Goal: Task Accomplishment & Management: Manage account settings

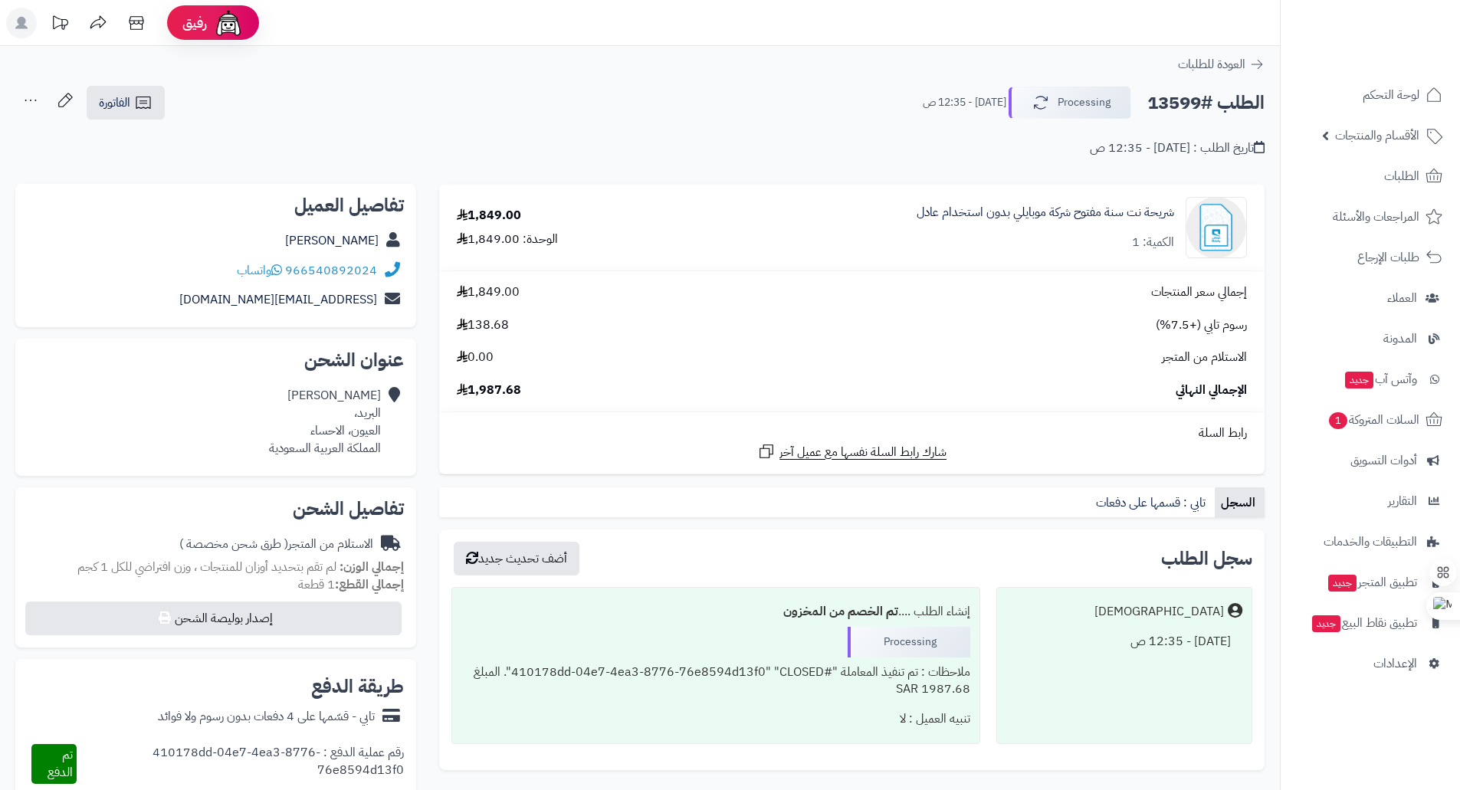
click at [1202, 98] on h2 "الطلب #13599" at bounding box center [1205, 102] width 117 height 31
drag, startPoint x: 1213, startPoint y: 104, endPoint x: 1147, endPoint y: 100, distance: 66.0
click at [1144, 101] on div "الطلب #13599 Processing [DATE] - 12:35 ص" at bounding box center [1087, 103] width 356 height 32
copy h2 "#13599"
click at [1052, 209] on link "شريحة نت سنة مفتوح شركة موبايلي بدون استخدام عادل" at bounding box center [1046, 213] width 258 height 18
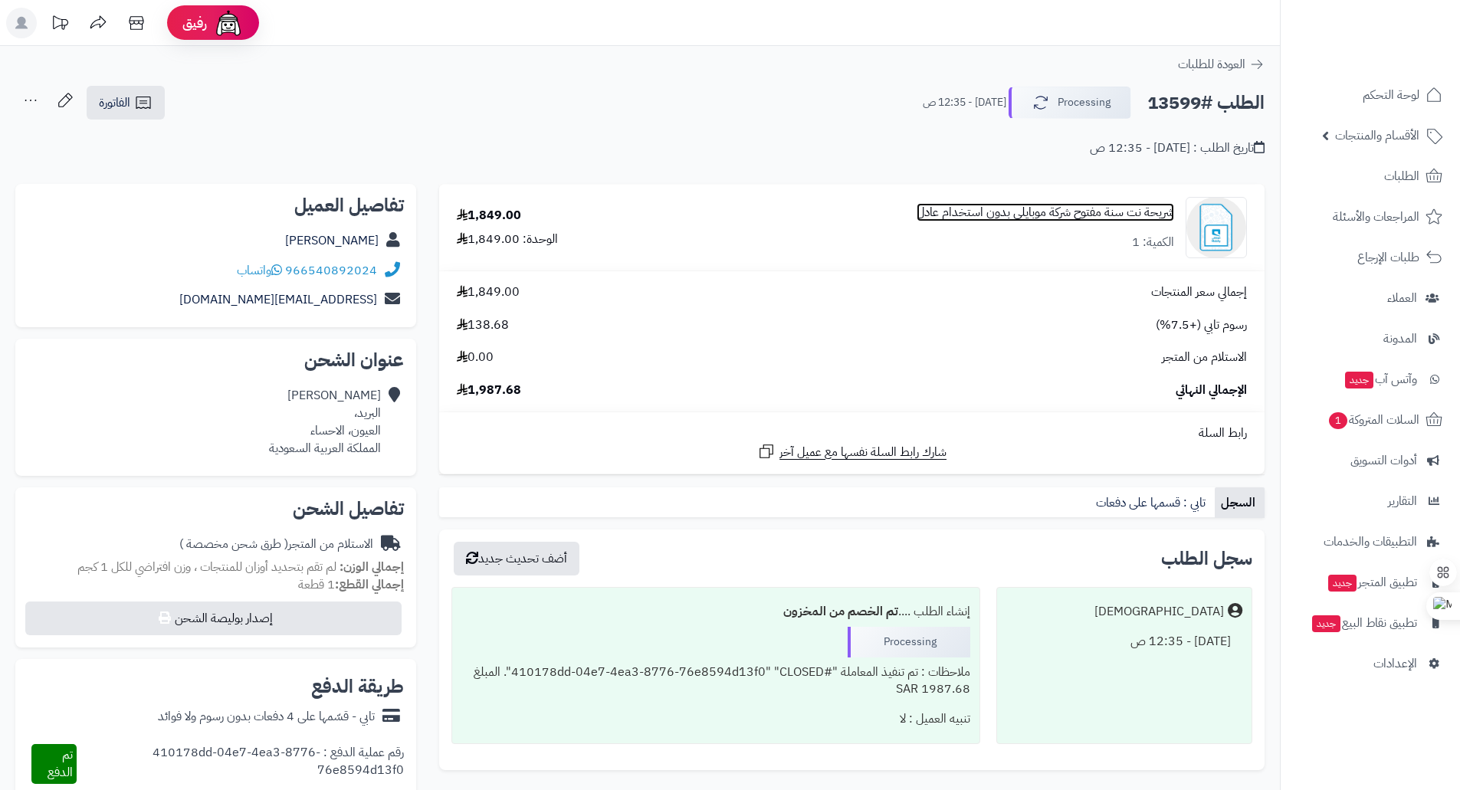
click at [1052, 209] on link "شريحة نت سنة مفتوح شركة موبايلي بدون استخدام عادل" at bounding box center [1046, 213] width 258 height 18
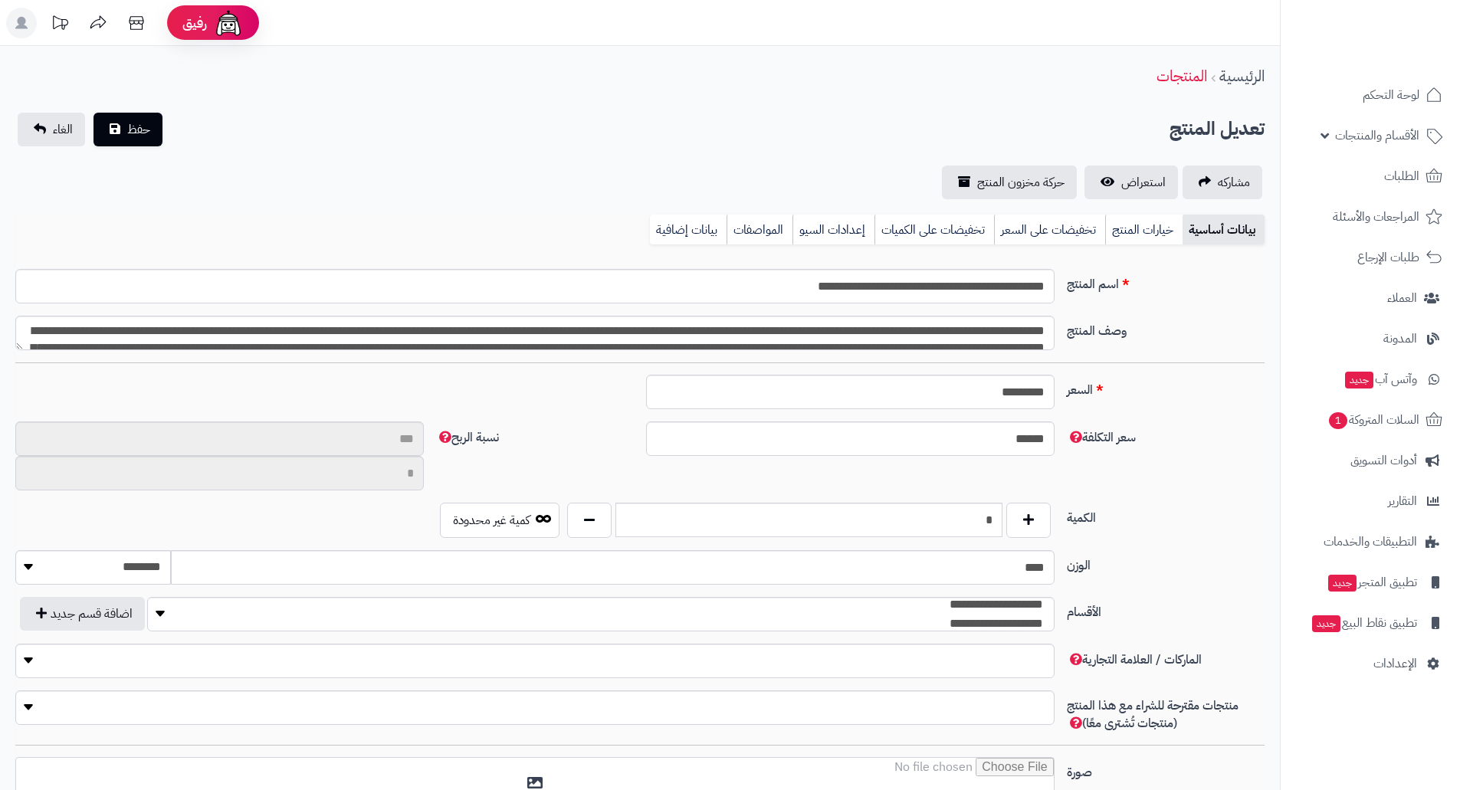
scroll to position [1334, 0]
type input "**"
type input "**********"
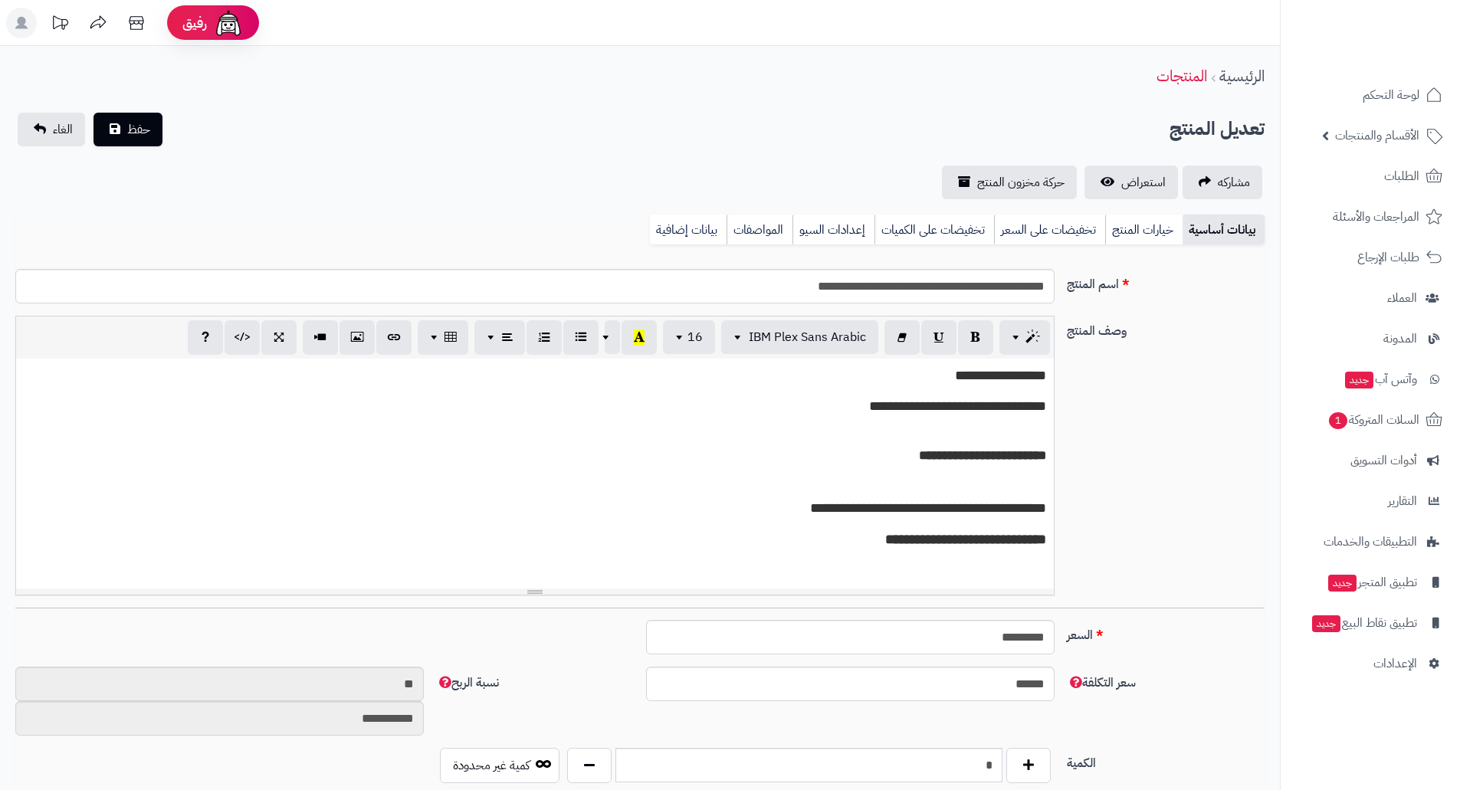
type input "*******"
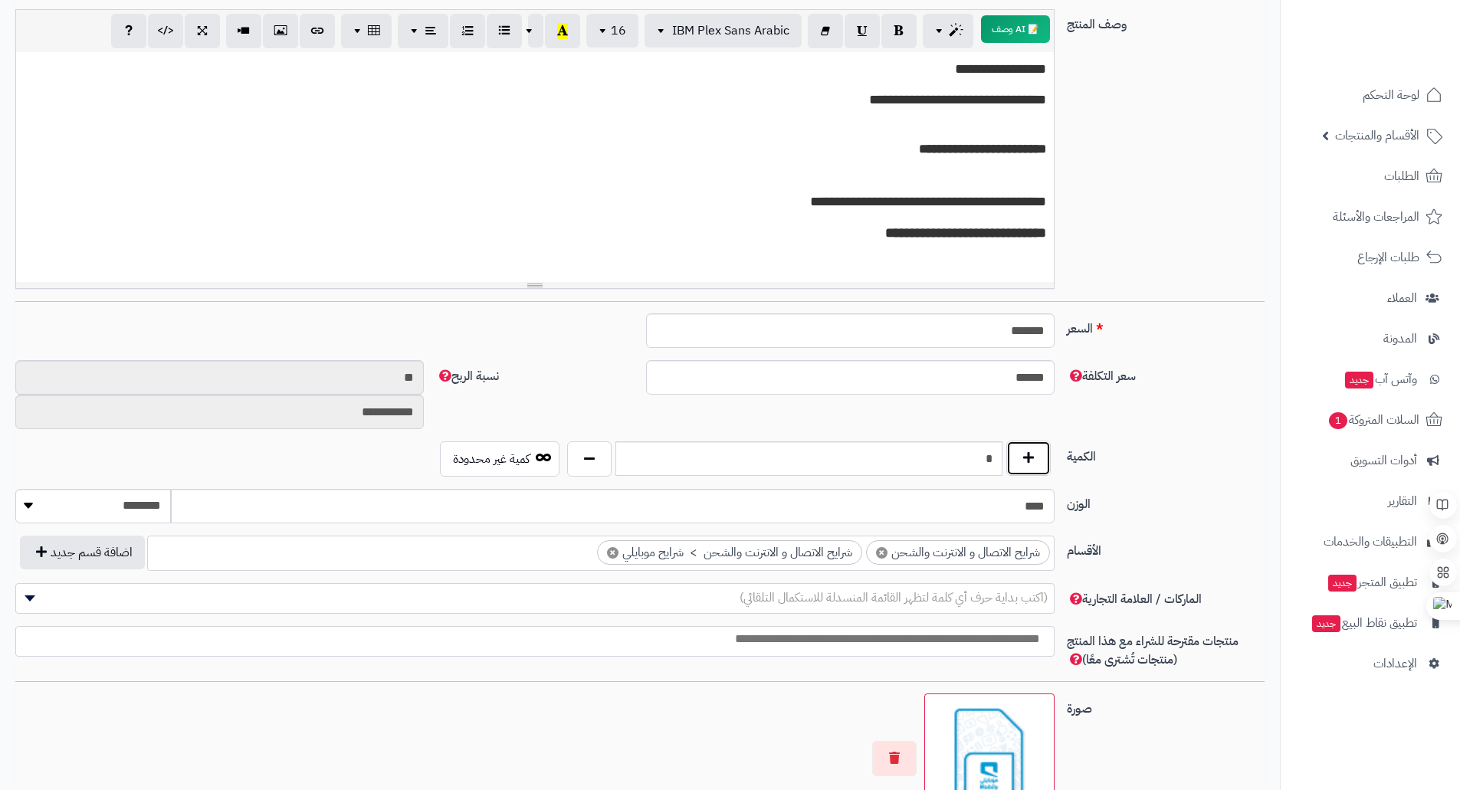
click at [1029, 456] on button "button" at bounding box center [1028, 458] width 44 height 35
type input "*"
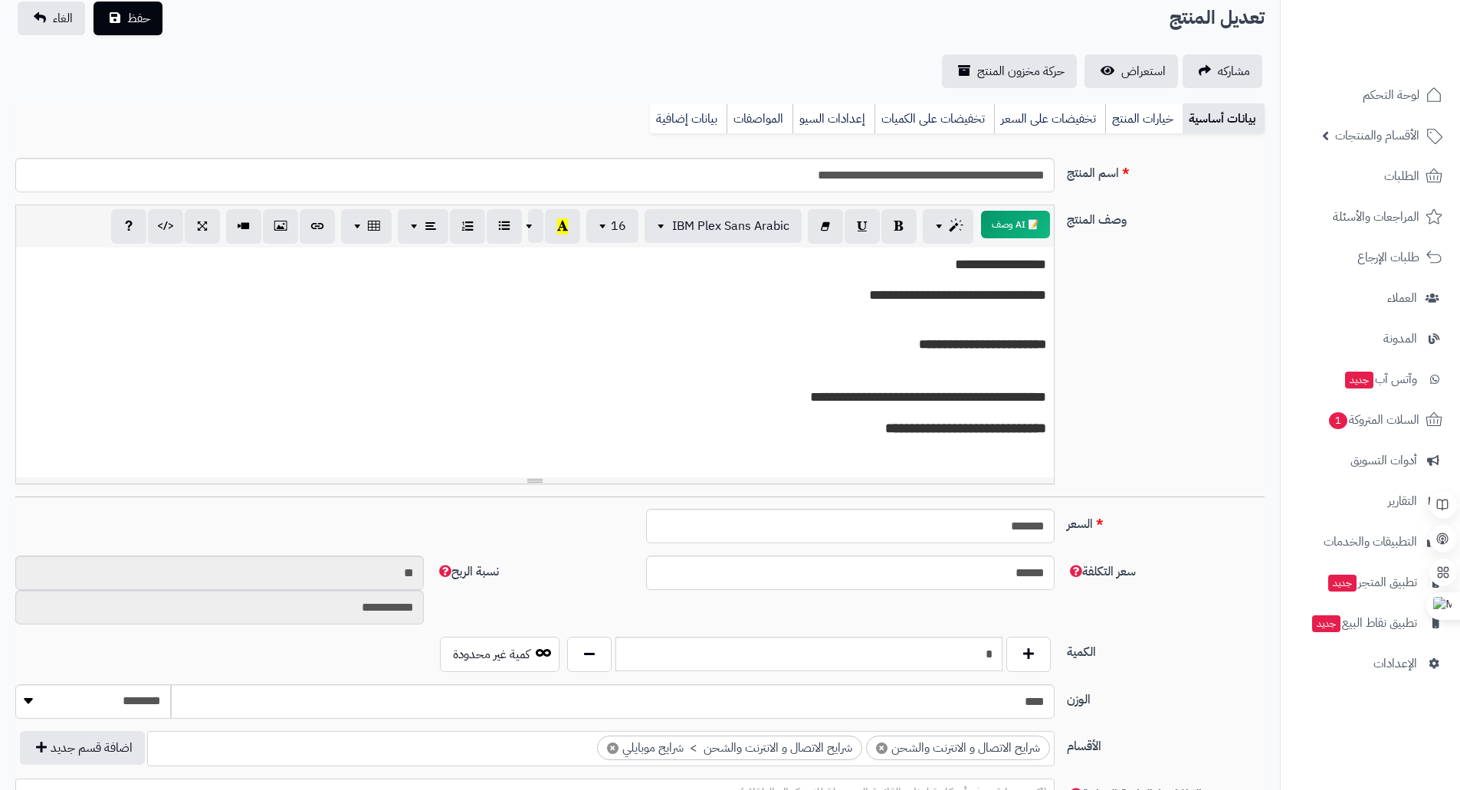
scroll to position [0, 0]
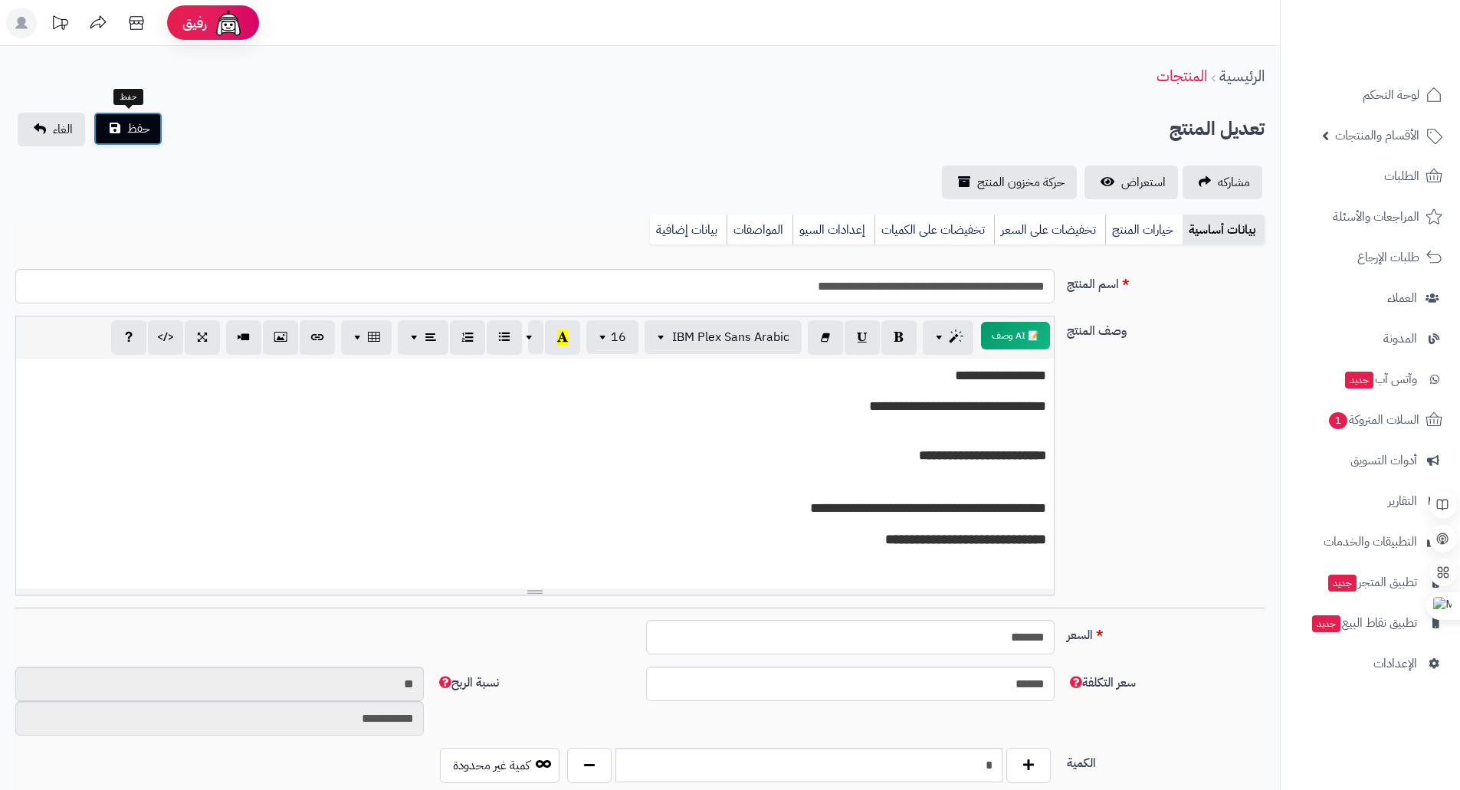
click at [152, 128] on button "حفظ" at bounding box center [128, 129] width 69 height 34
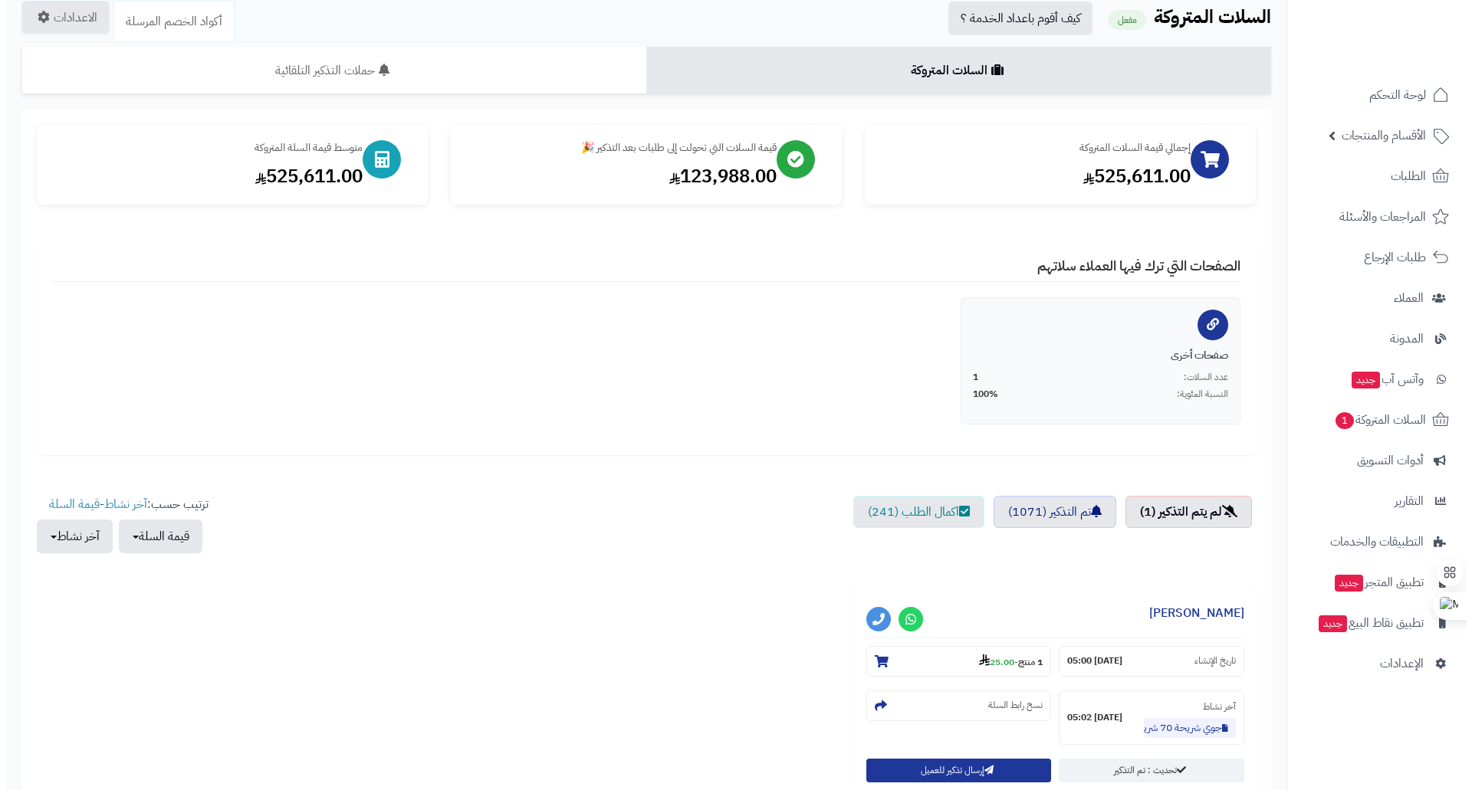
scroll to position [153, 0]
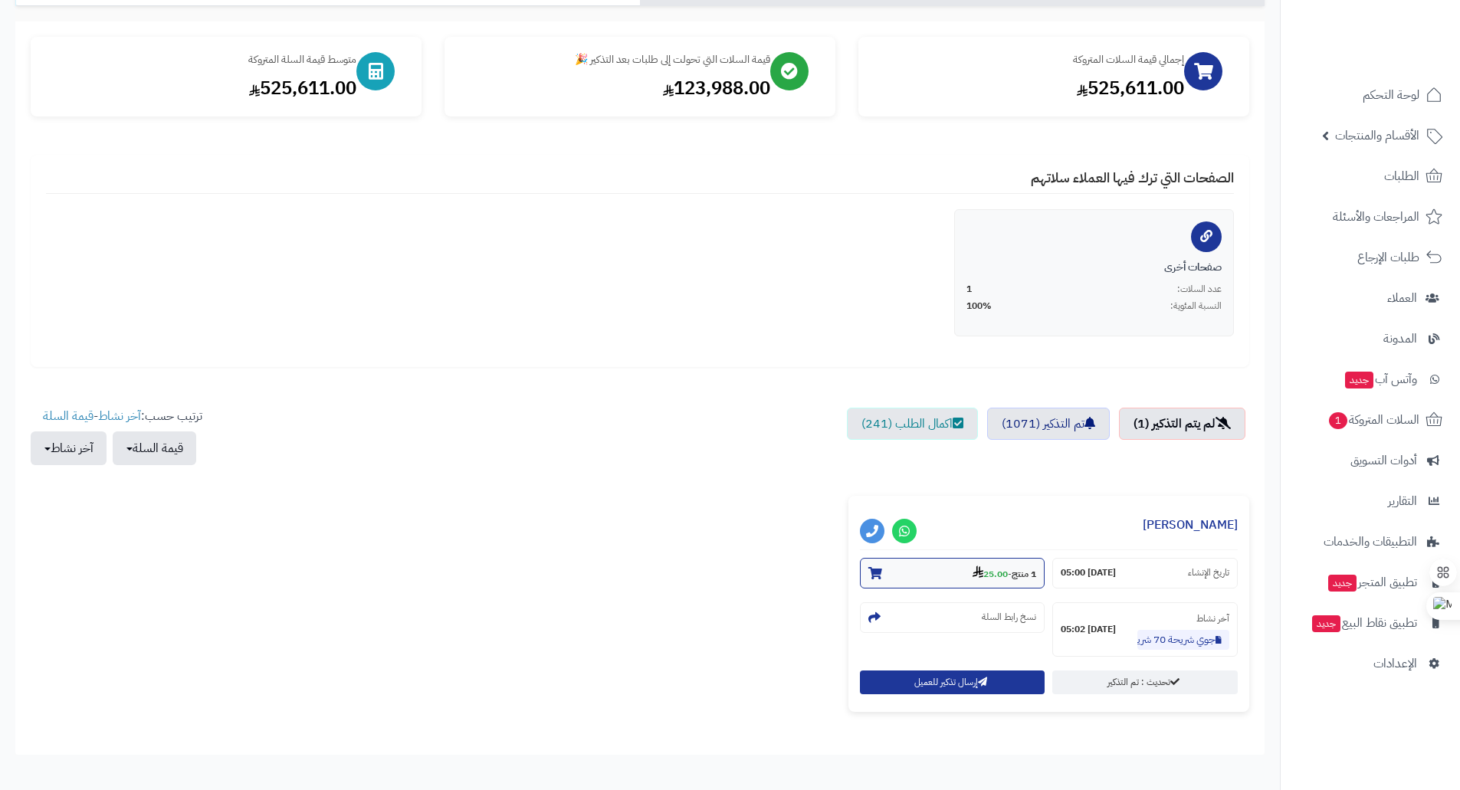
click at [1002, 571] on strong "25.00" at bounding box center [990, 574] width 35 height 14
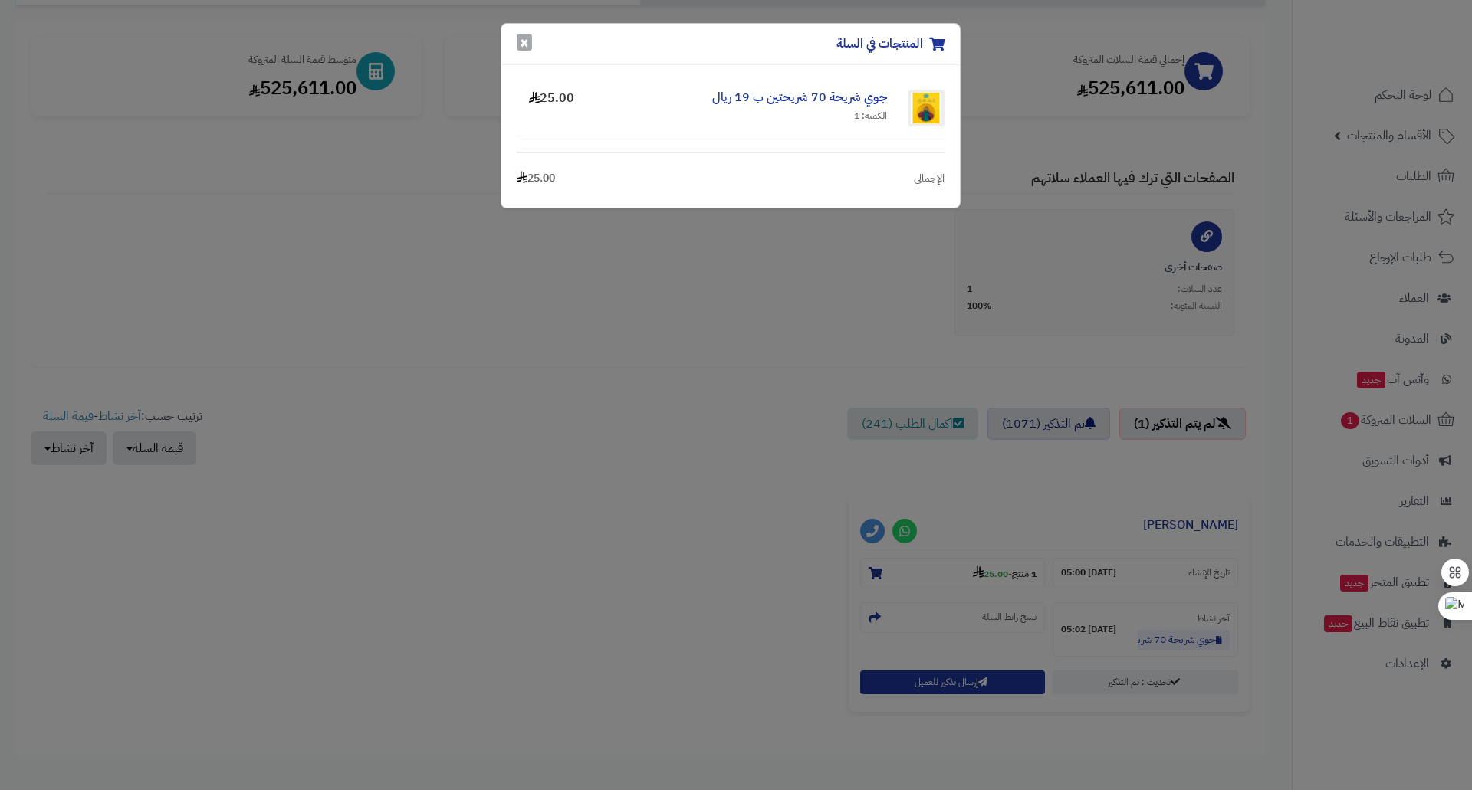
click at [519, 40] on button "×" at bounding box center [524, 42] width 15 height 17
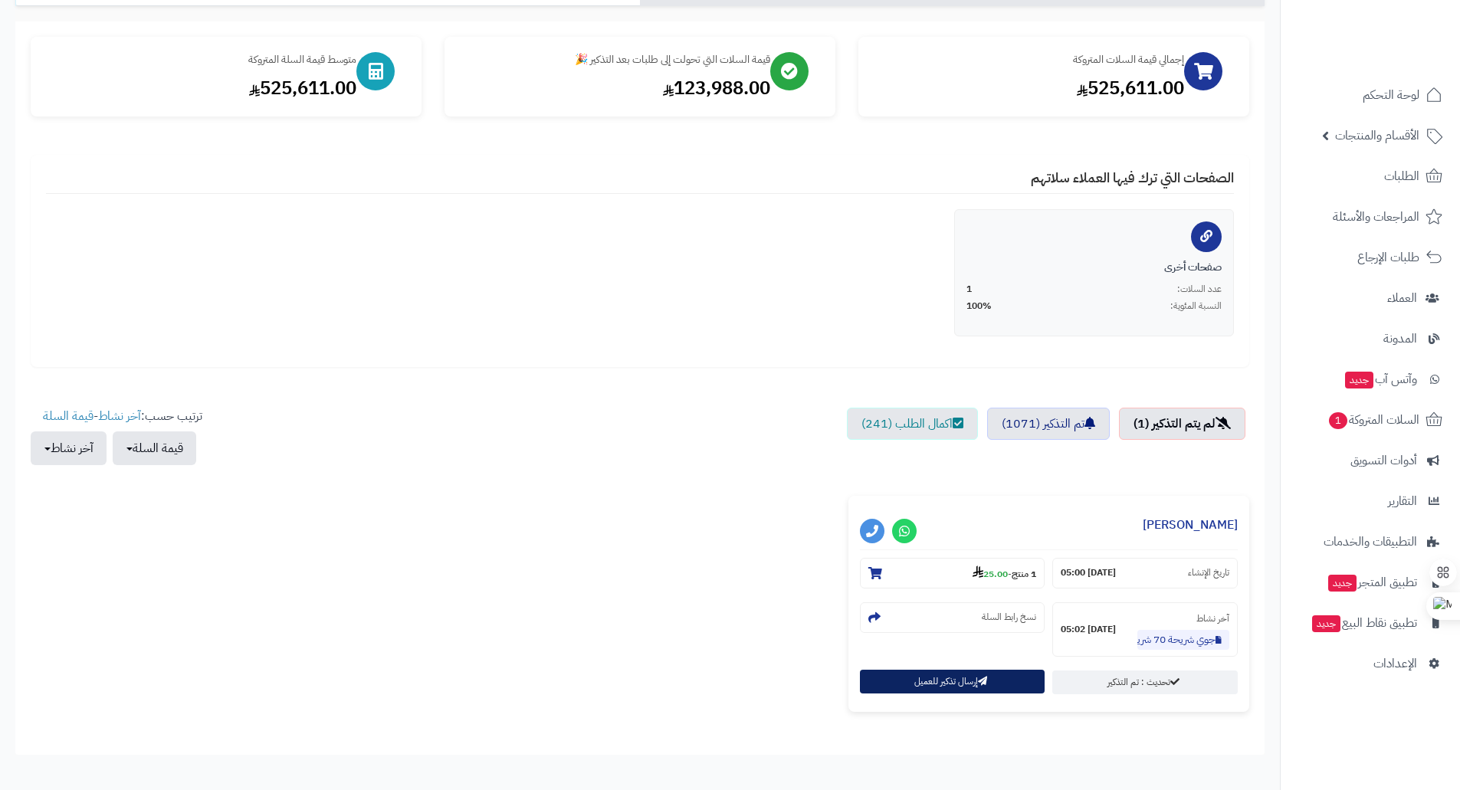
click at [917, 676] on button "إرسال تذكير للعميل" at bounding box center [952, 682] width 185 height 24
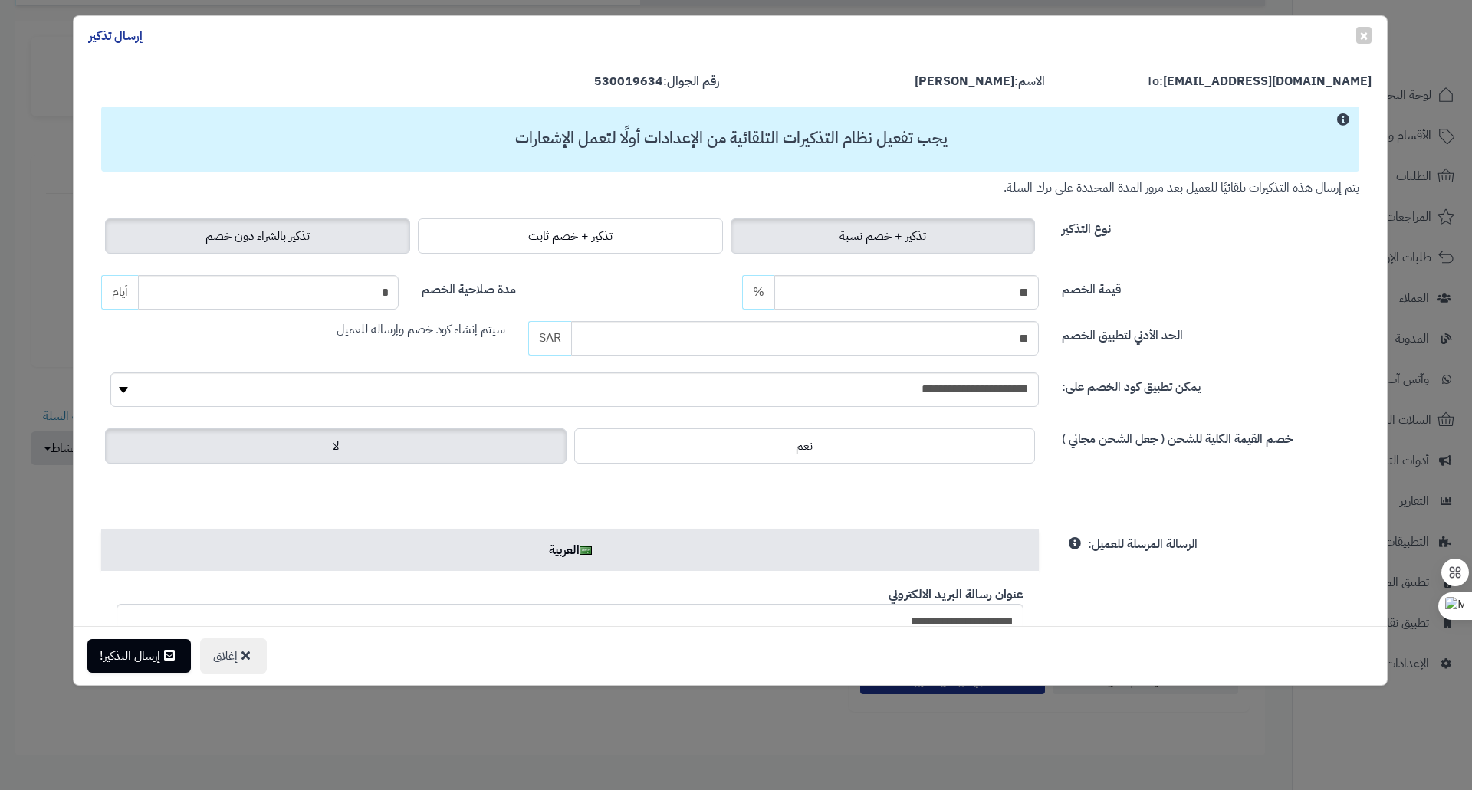
click at [254, 234] on span "تذكير بالشراء دون خصم" at bounding box center [257, 236] width 104 height 18
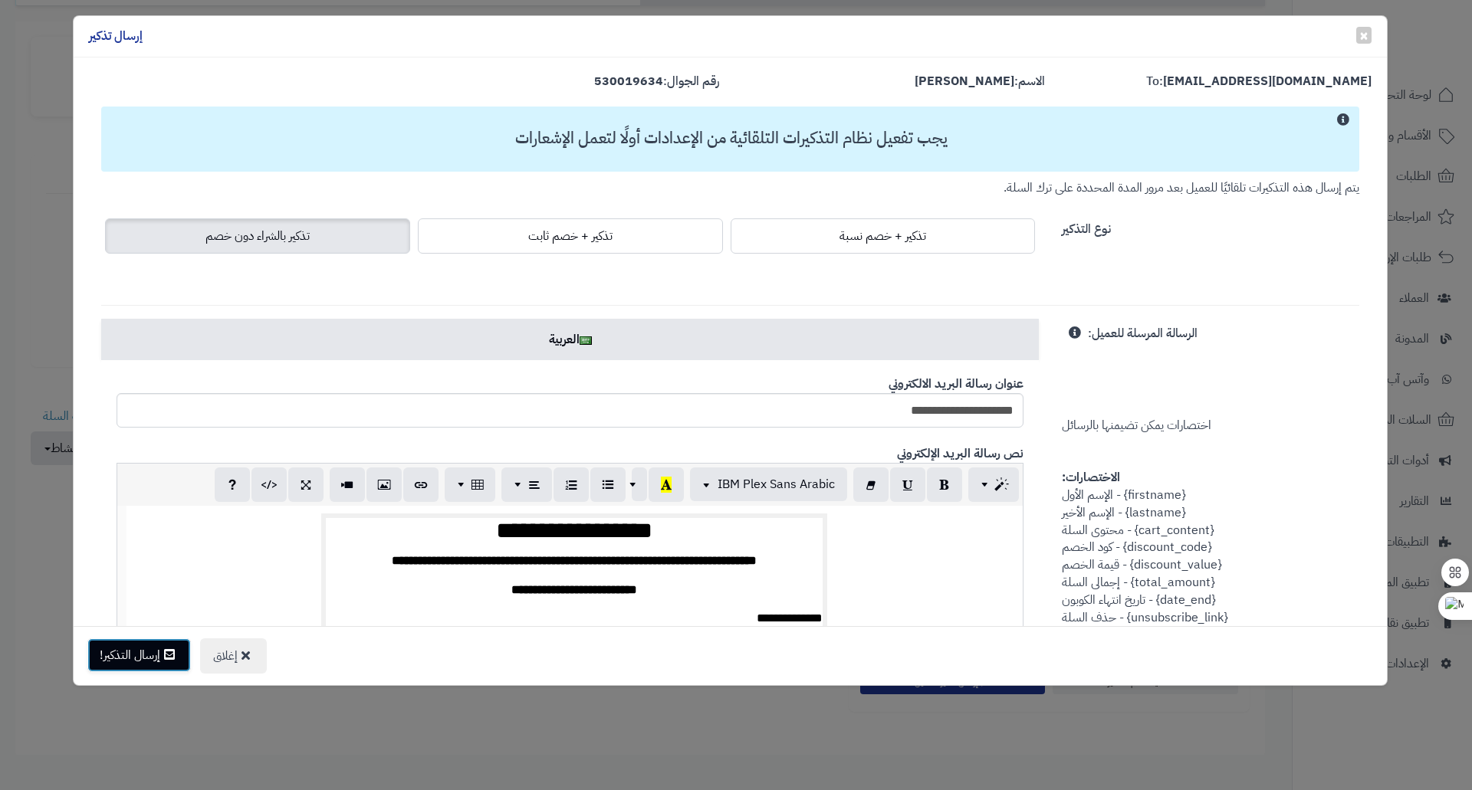
click at [149, 653] on button "إرسال التذكير!" at bounding box center [138, 655] width 103 height 34
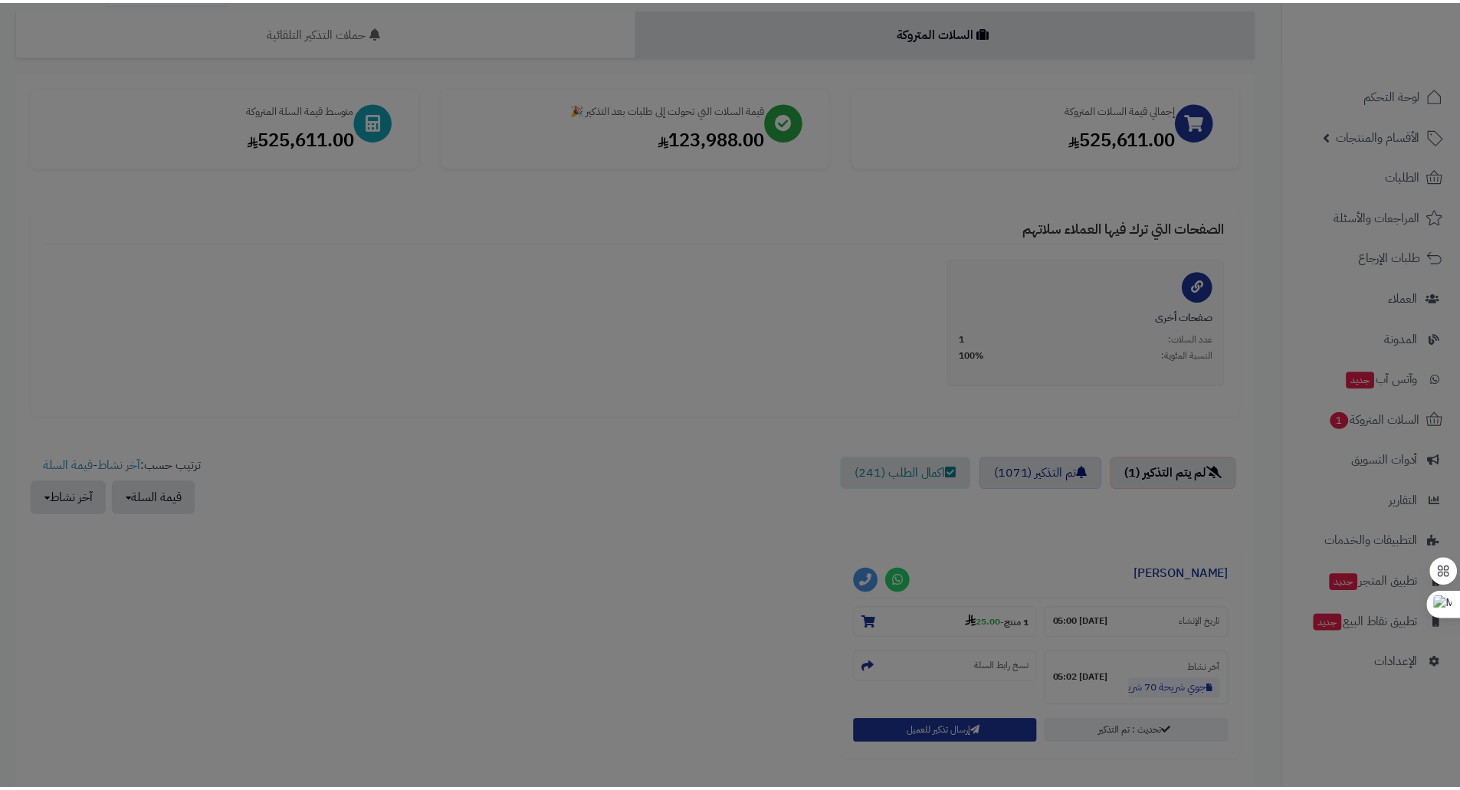
scroll to position [203, 0]
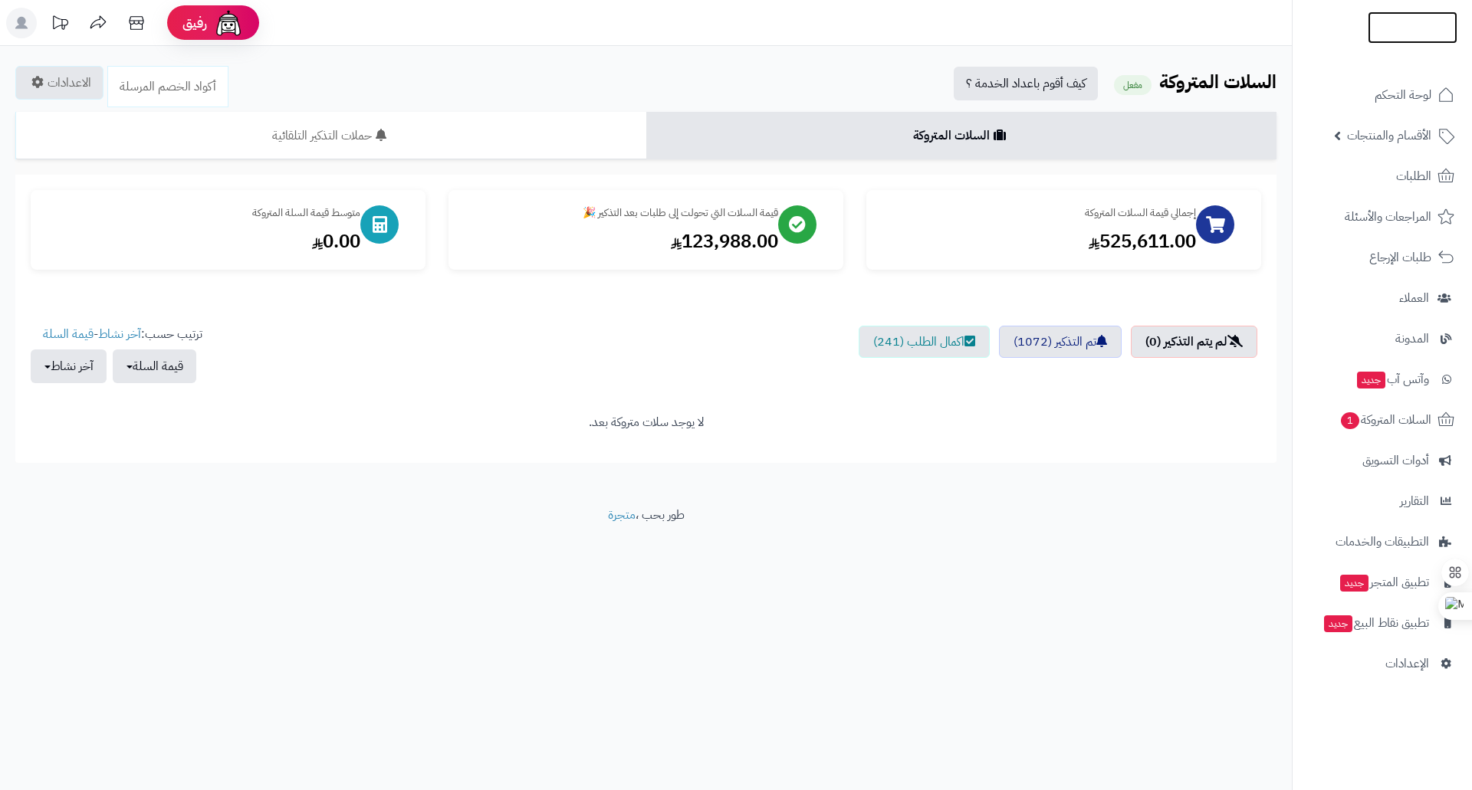
click at [1383, 36] on img at bounding box center [1412, 52] width 90 height 32
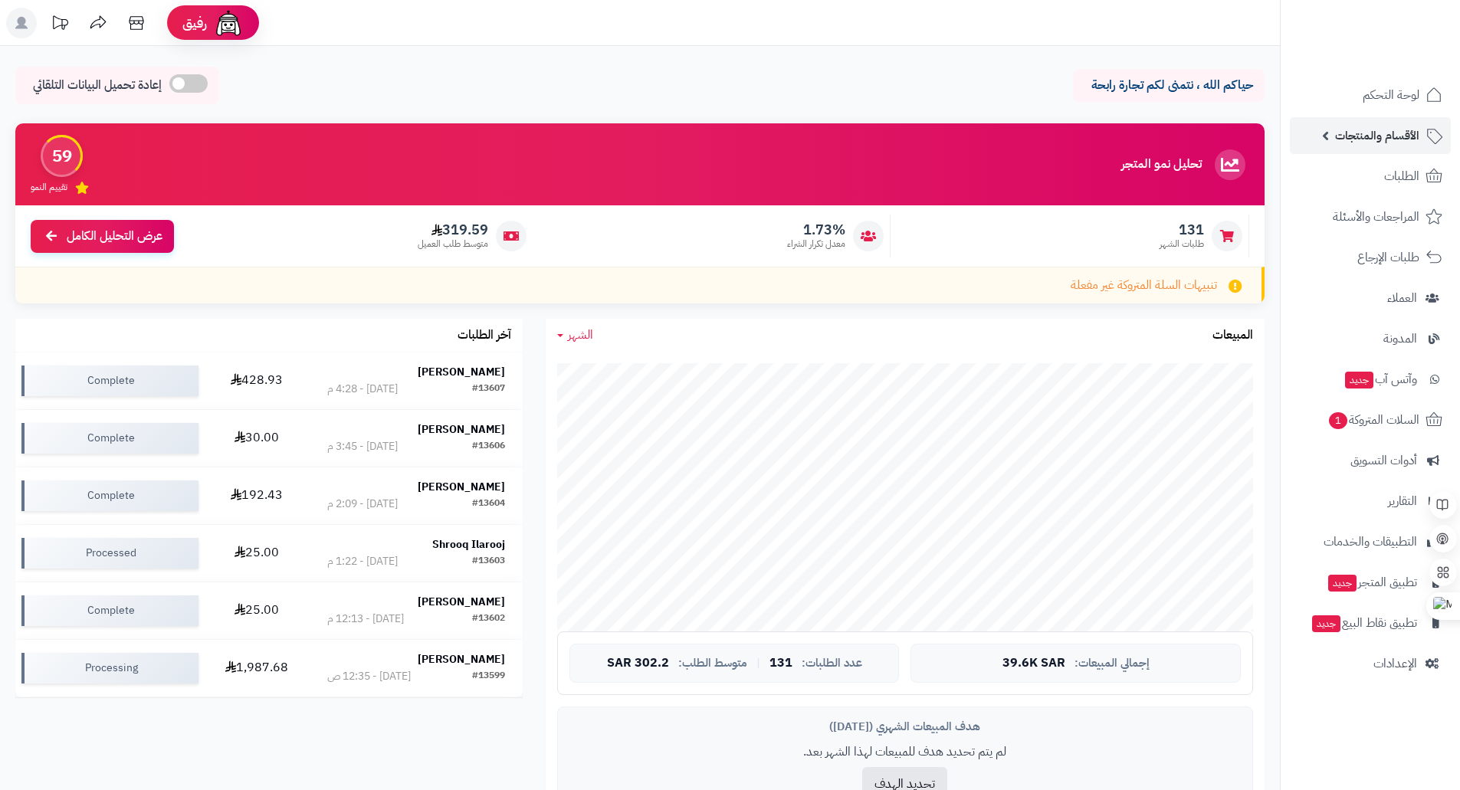
click at [1390, 141] on span "الأقسام والمنتجات" at bounding box center [1377, 135] width 84 height 21
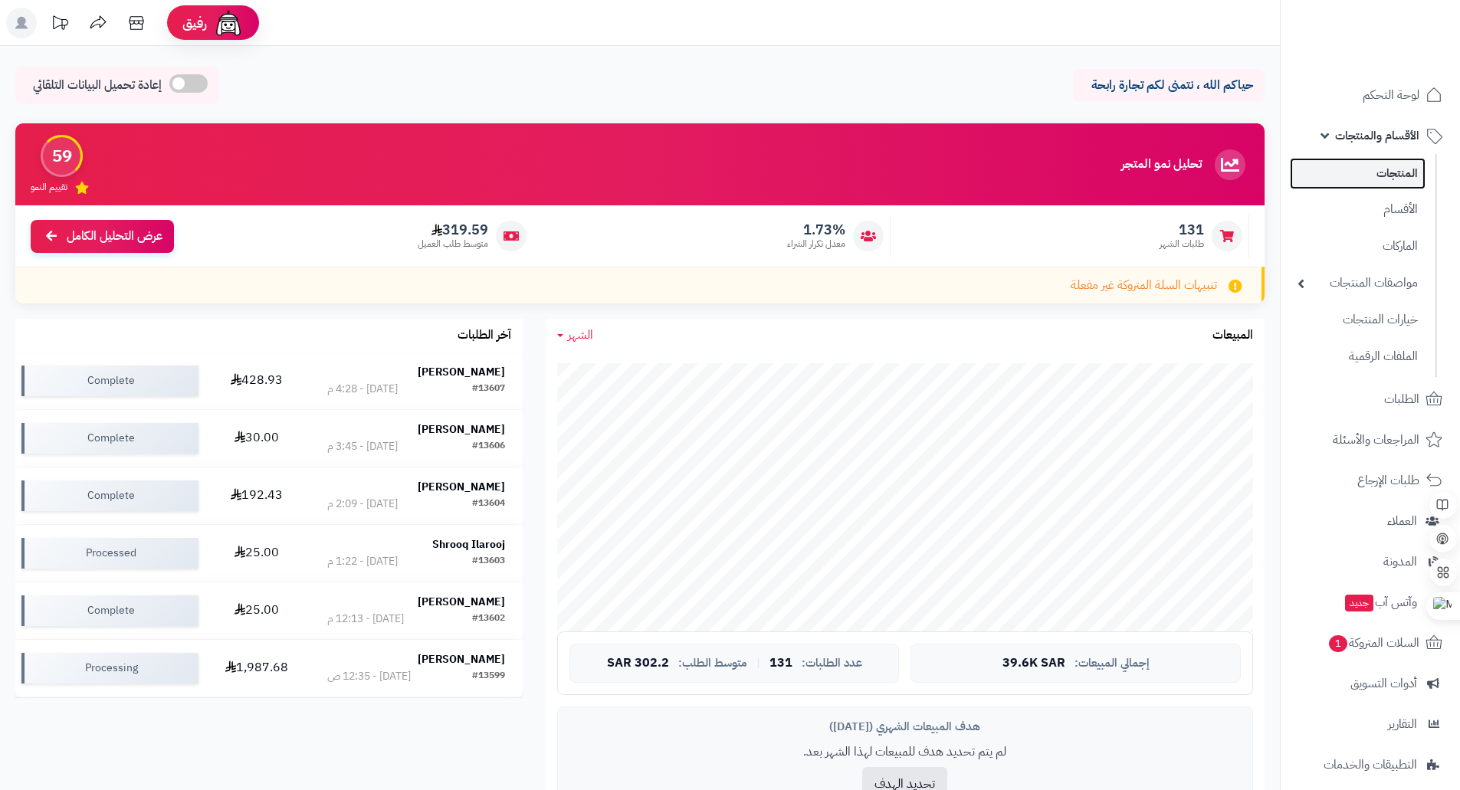
click at [1383, 176] on link "المنتجات" at bounding box center [1358, 173] width 136 height 31
click at [1351, 134] on span "الأقسام والمنتجات" at bounding box center [1377, 135] width 84 height 21
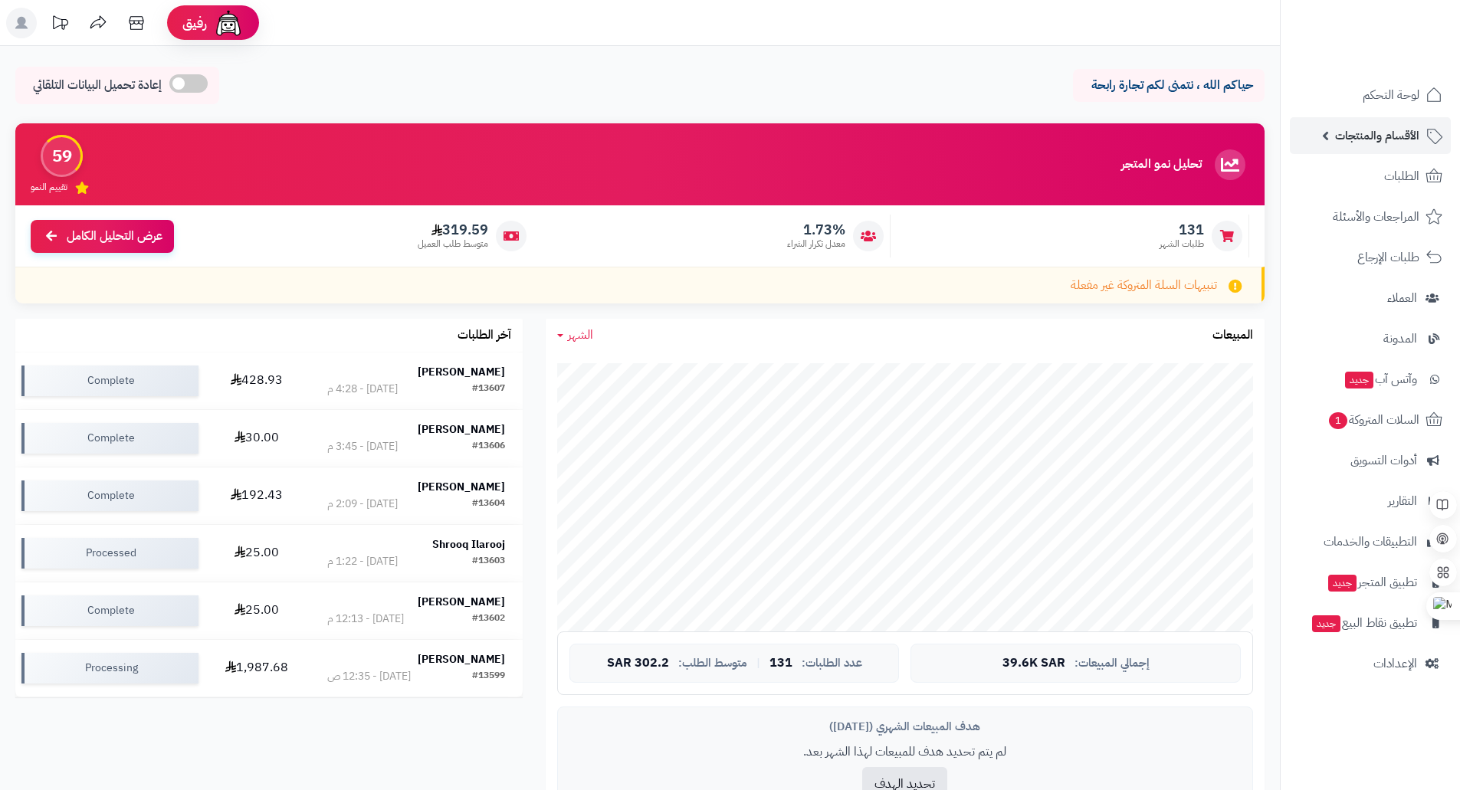
click at [1351, 134] on span "الأقسام والمنتجات" at bounding box center [1377, 135] width 84 height 21
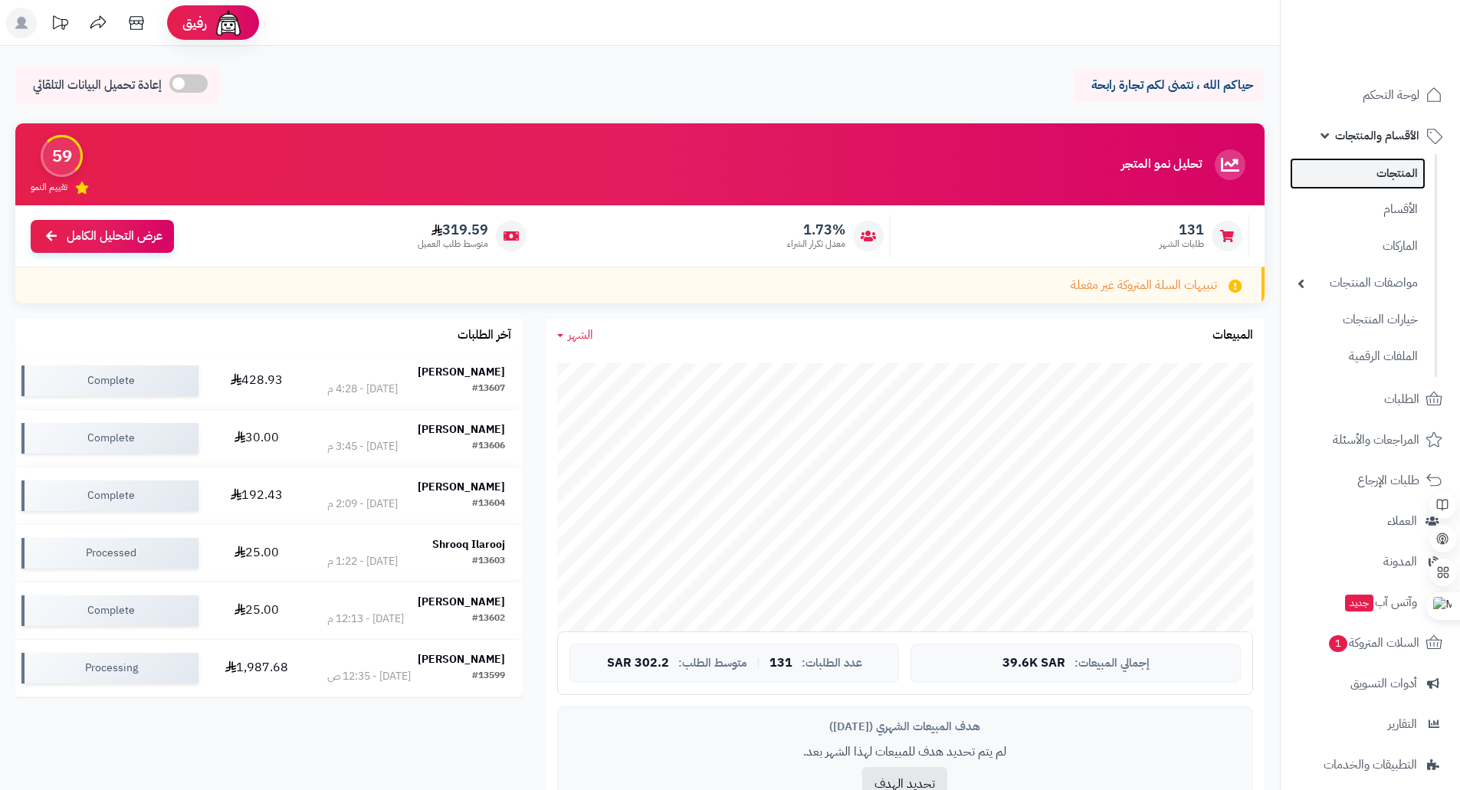
click at [1393, 169] on link "المنتجات" at bounding box center [1358, 173] width 136 height 31
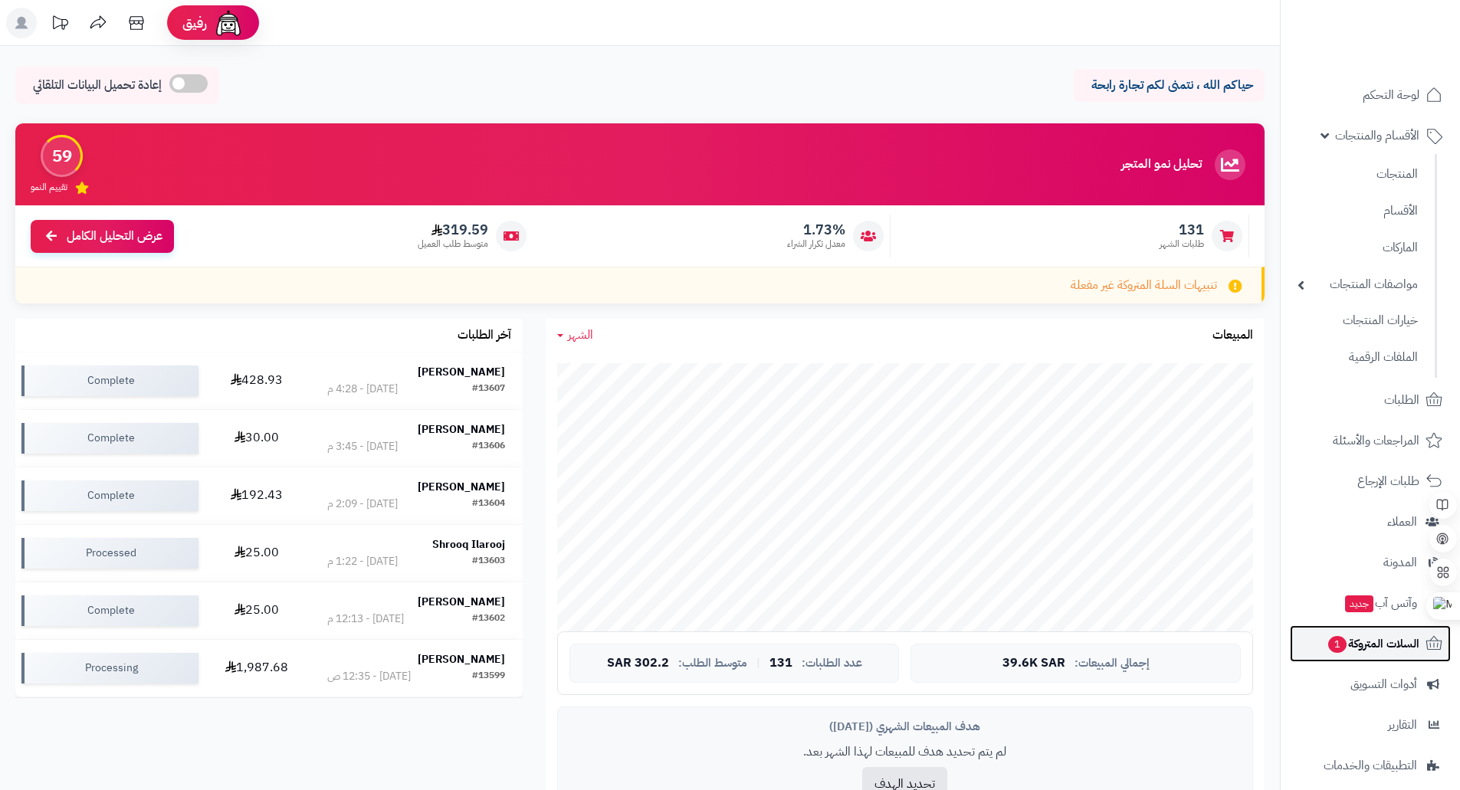
click at [1365, 635] on span "السلات المتروكة 1" at bounding box center [1373, 643] width 93 height 21
